Goal: Task Accomplishment & Management: Manage account settings

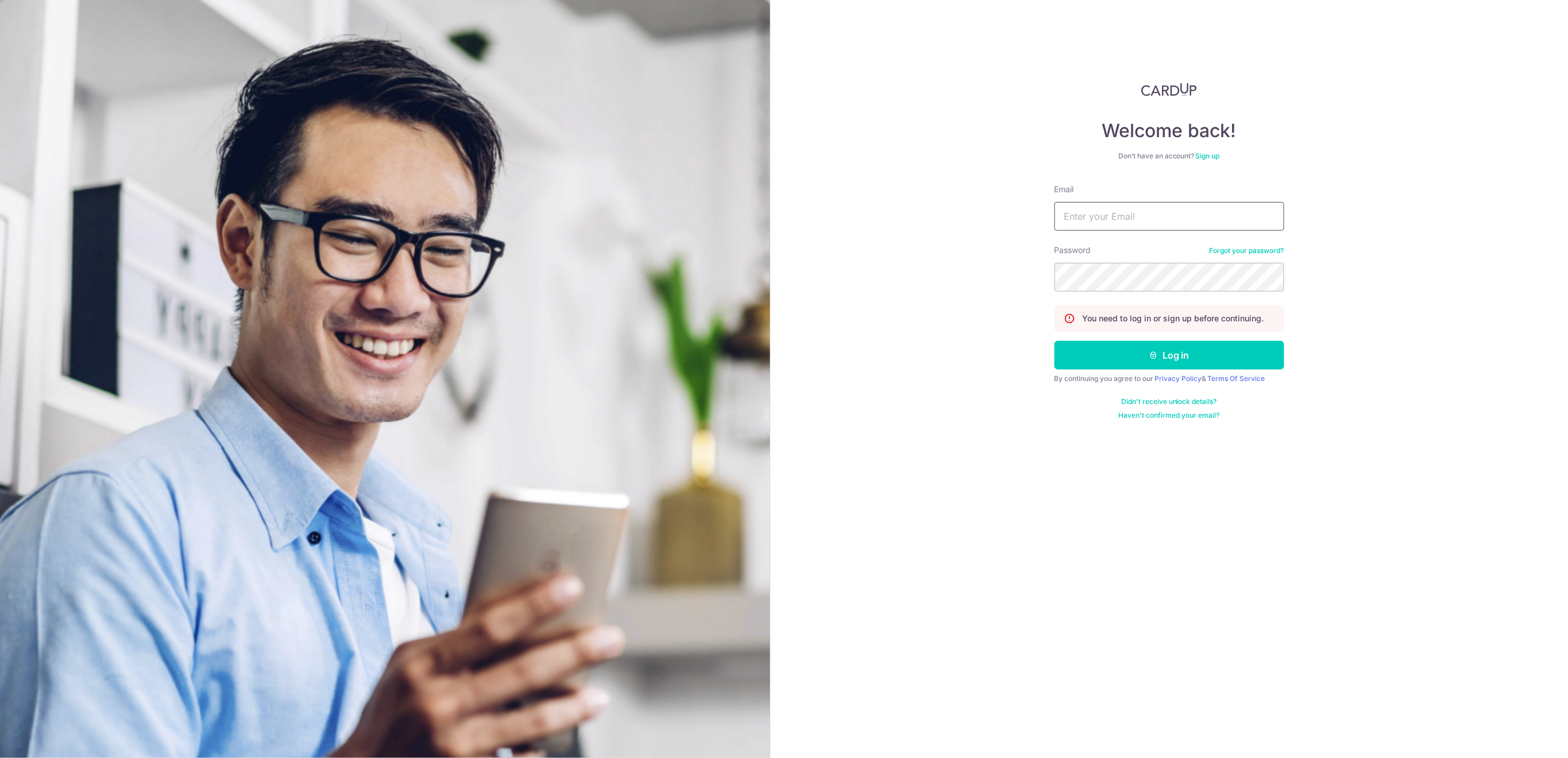
click at [1167, 212] on input "Email" at bounding box center [1169, 216] width 230 height 29
type input "[EMAIL_ADDRESS][DOMAIN_NAME]"
click at [1192, 356] on button "Log in" at bounding box center [1169, 356] width 230 height 29
